Goal: Information Seeking & Learning: Learn about a topic

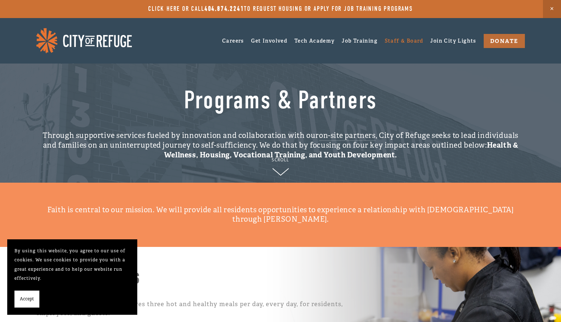
click at [392, 41] on link "Staff & Board" at bounding box center [404, 40] width 39 height 11
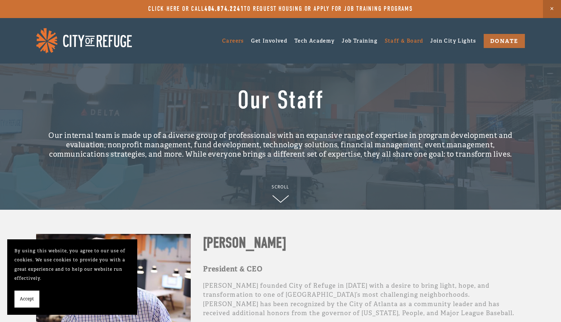
click at [225, 41] on link "Careers" at bounding box center [233, 40] width 22 height 11
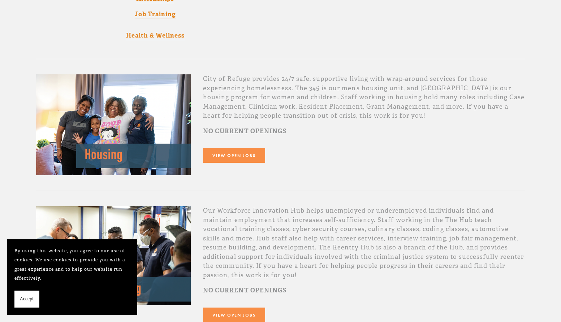
scroll to position [217, 0]
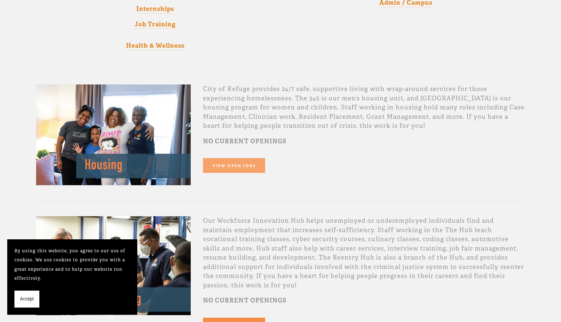
click at [229, 164] on link "View Open Jobs" at bounding box center [234, 165] width 62 height 15
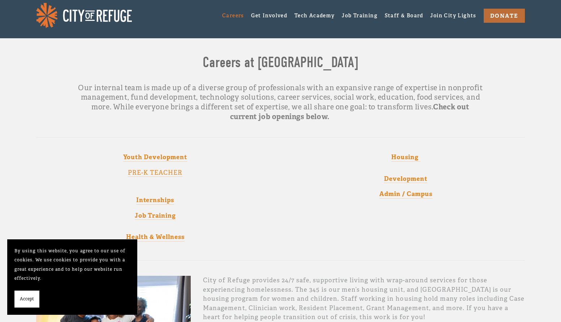
scroll to position [72, 0]
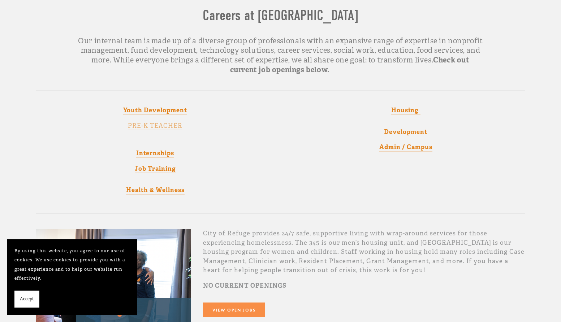
click at [161, 124] on link "PRE-K TEACHER" at bounding box center [155, 126] width 55 height 8
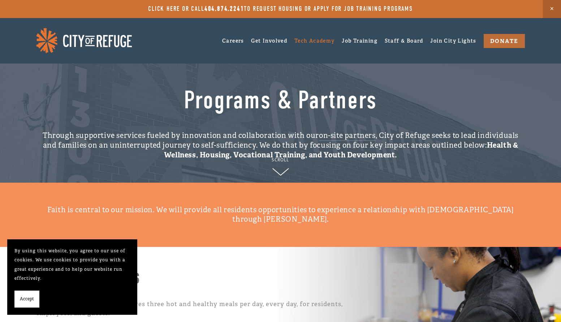
click at [304, 39] on link "Tech Academy" at bounding box center [314, 40] width 40 height 11
